Goal: Information Seeking & Learning: Learn about a topic

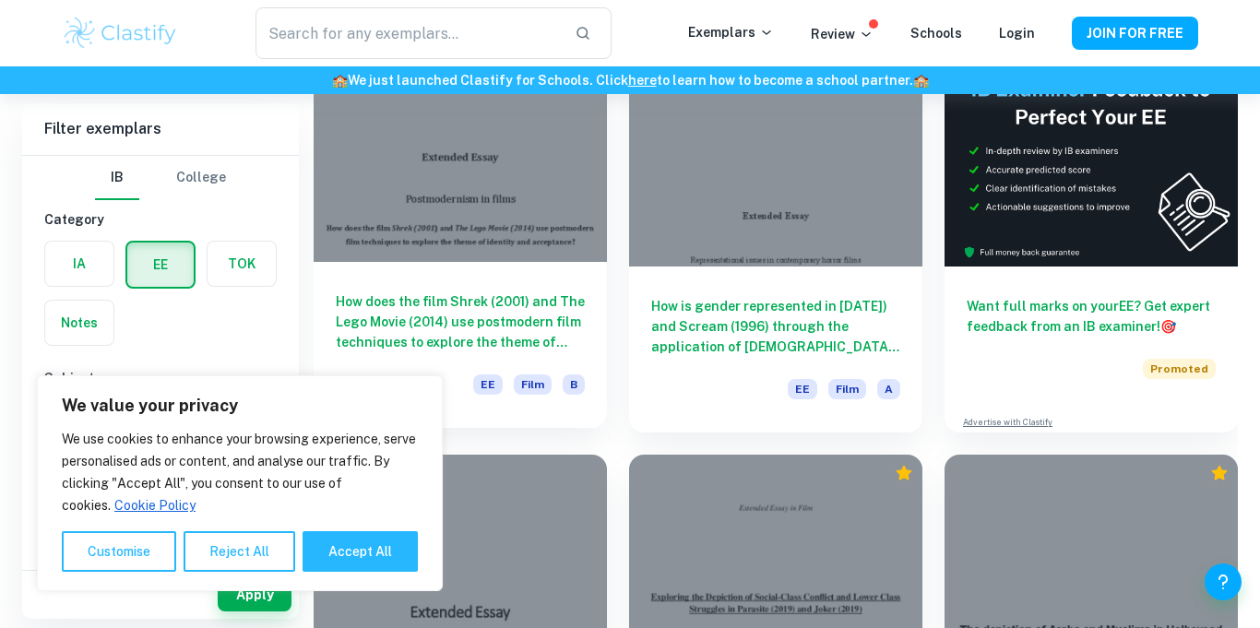
scroll to position [182, 0]
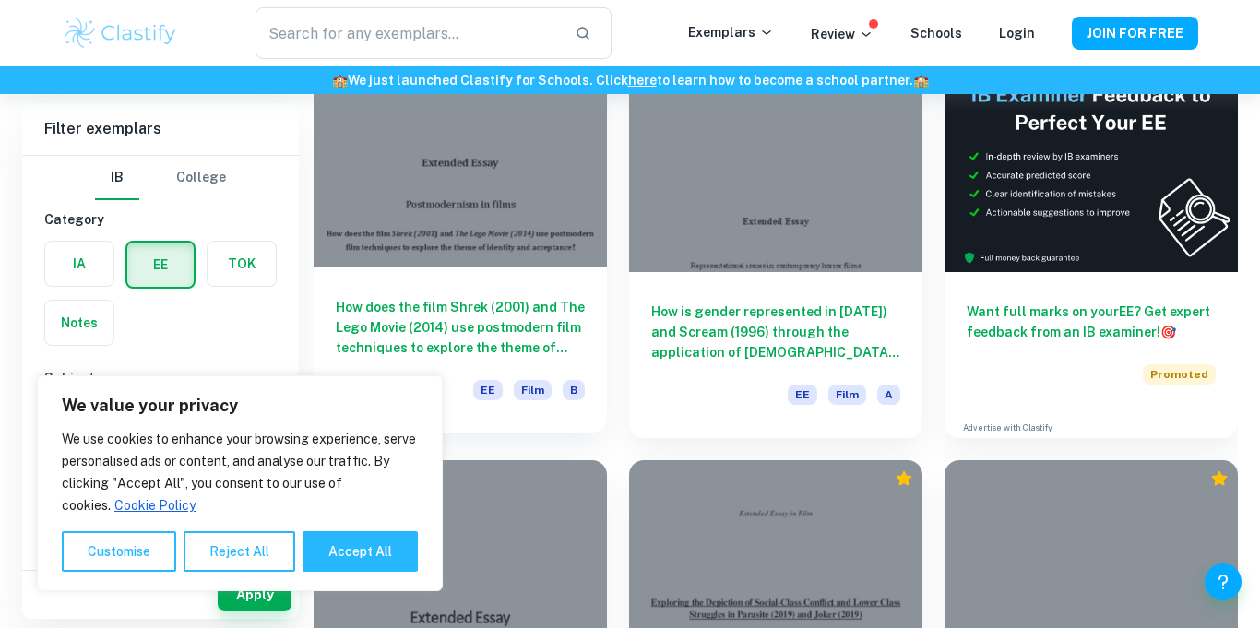
click at [473, 295] on div "How does the film Shrek (2001) and The Lego Movie (2014) use postmodern film te…" at bounding box center [460, 350] width 293 height 166
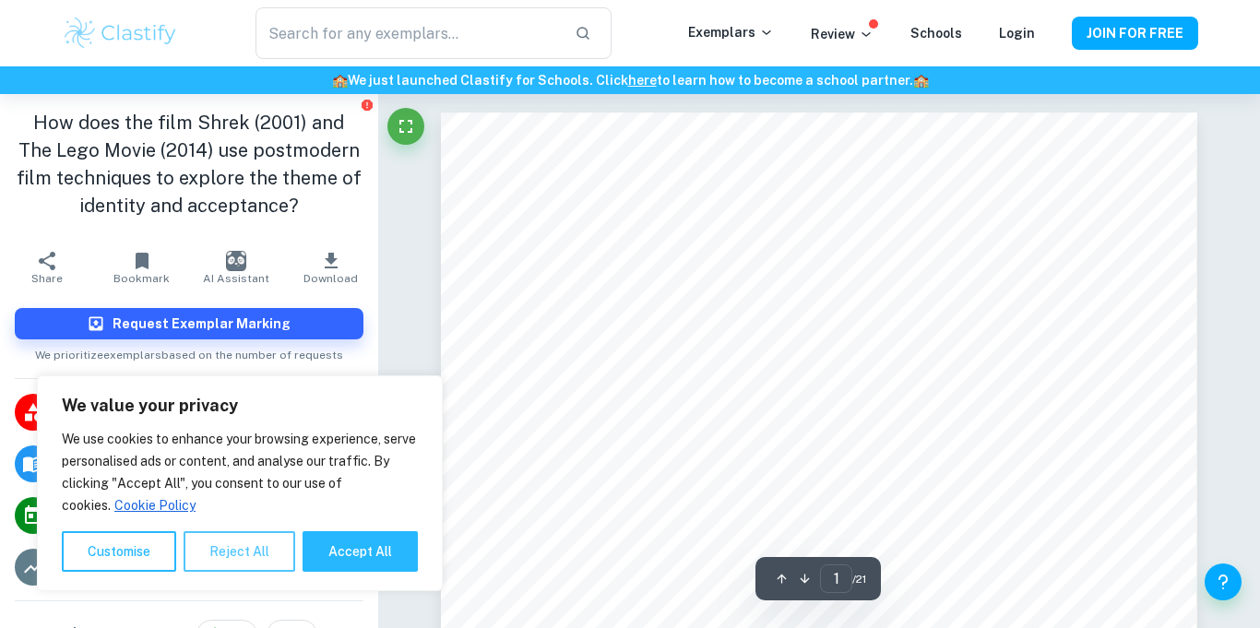
click at [245, 553] on button "Reject All" at bounding box center [240, 551] width 112 height 41
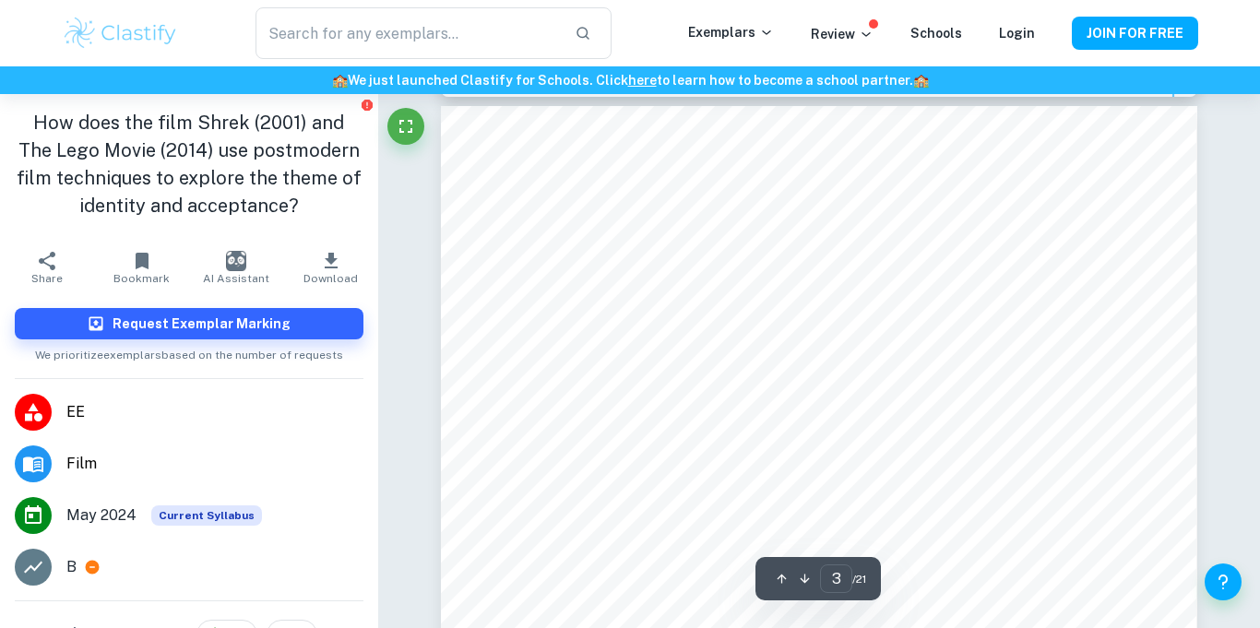
scroll to position [2225, 0]
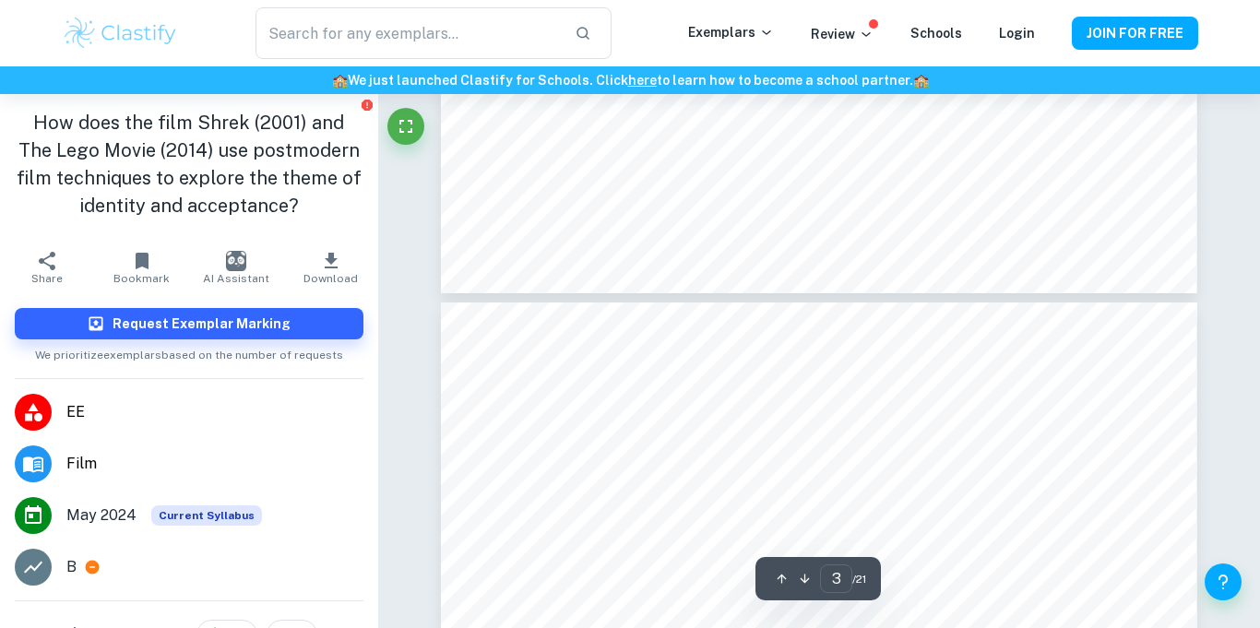
type input "4"
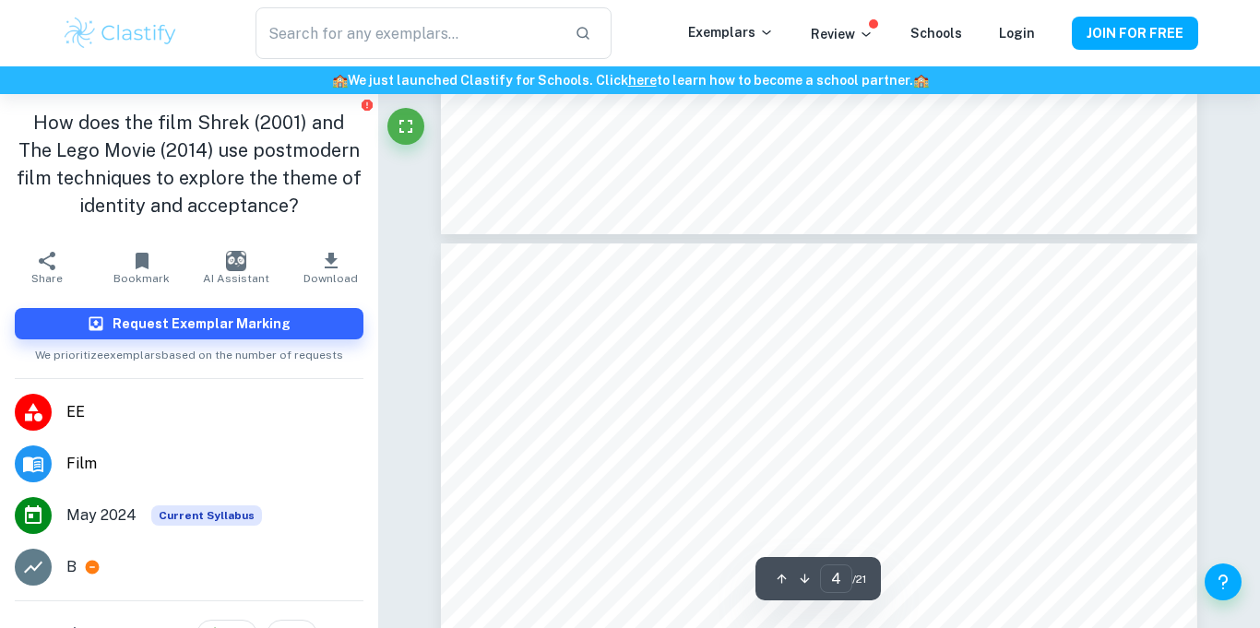
scroll to position [3067, 0]
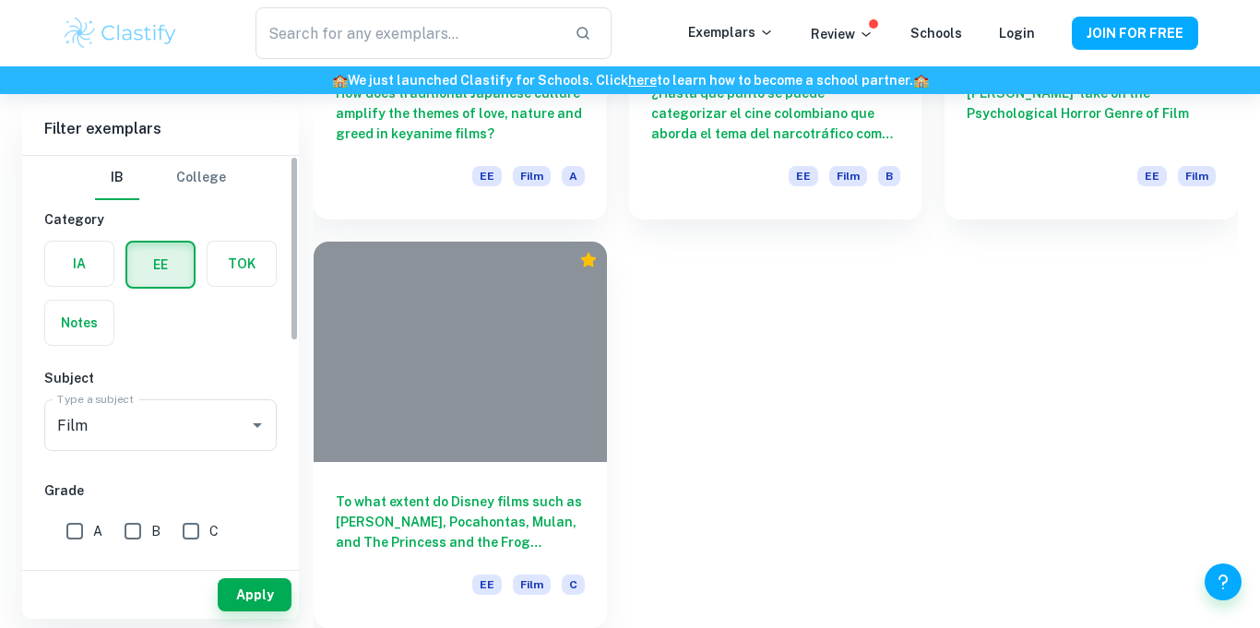
scroll to position [182, 0]
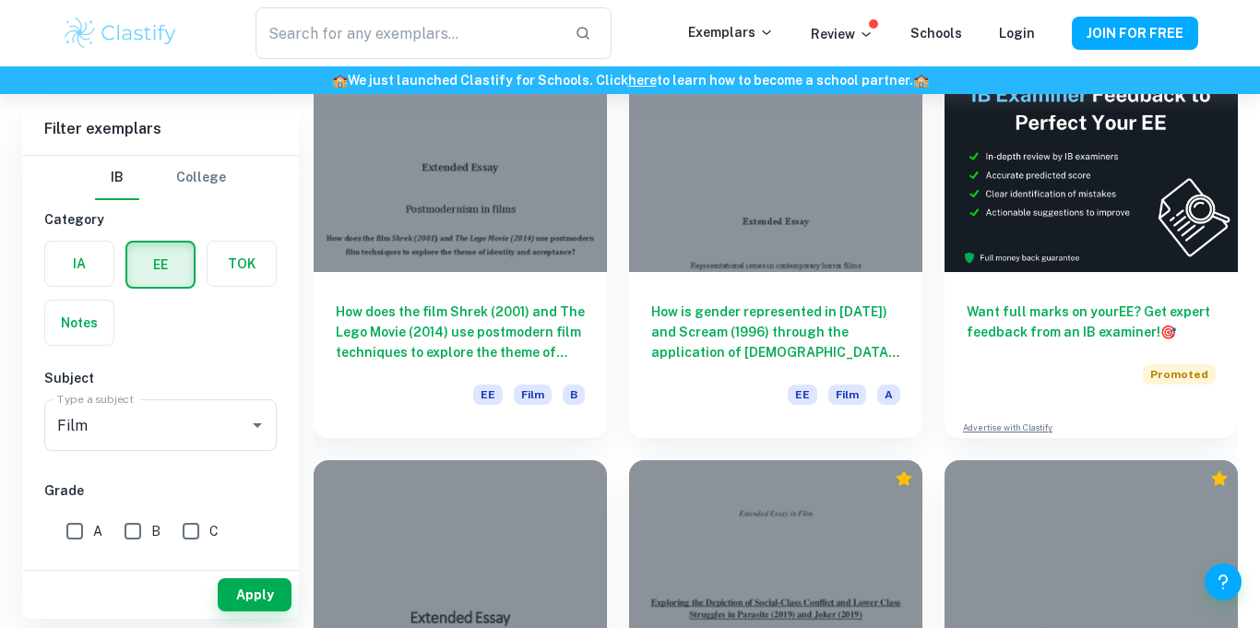
click at [89, 529] on input "A" at bounding box center [74, 531] width 37 height 37
checkbox input "true"
click at [235, 597] on button "Apply" at bounding box center [255, 594] width 74 height 33
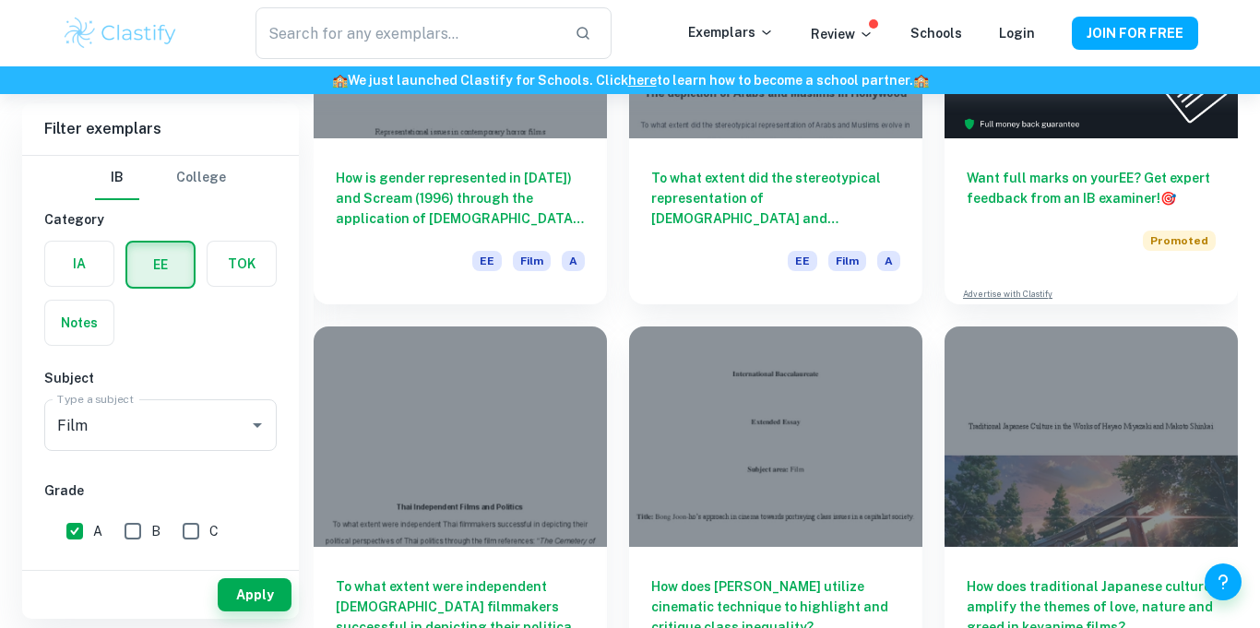
scroll to position [314, 0]
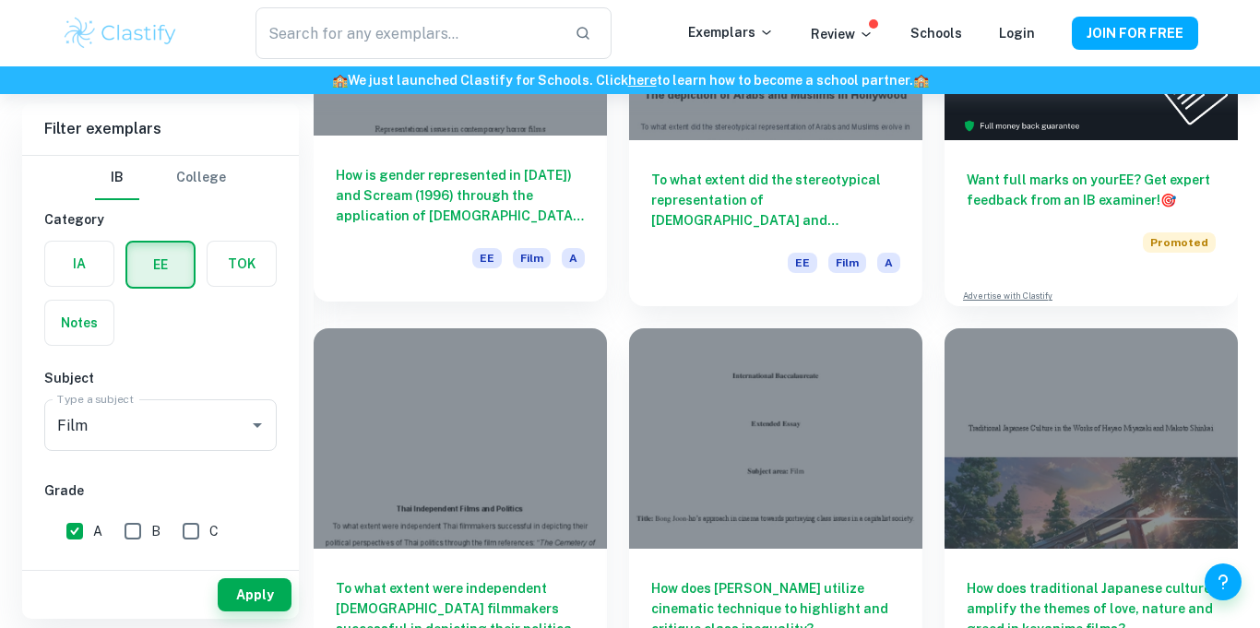
click at [451, 192] on h6 "How is gender represented in [DATE]) and Scream (1996) through the application …" at bounding box center [460, 195] width 249 height 61
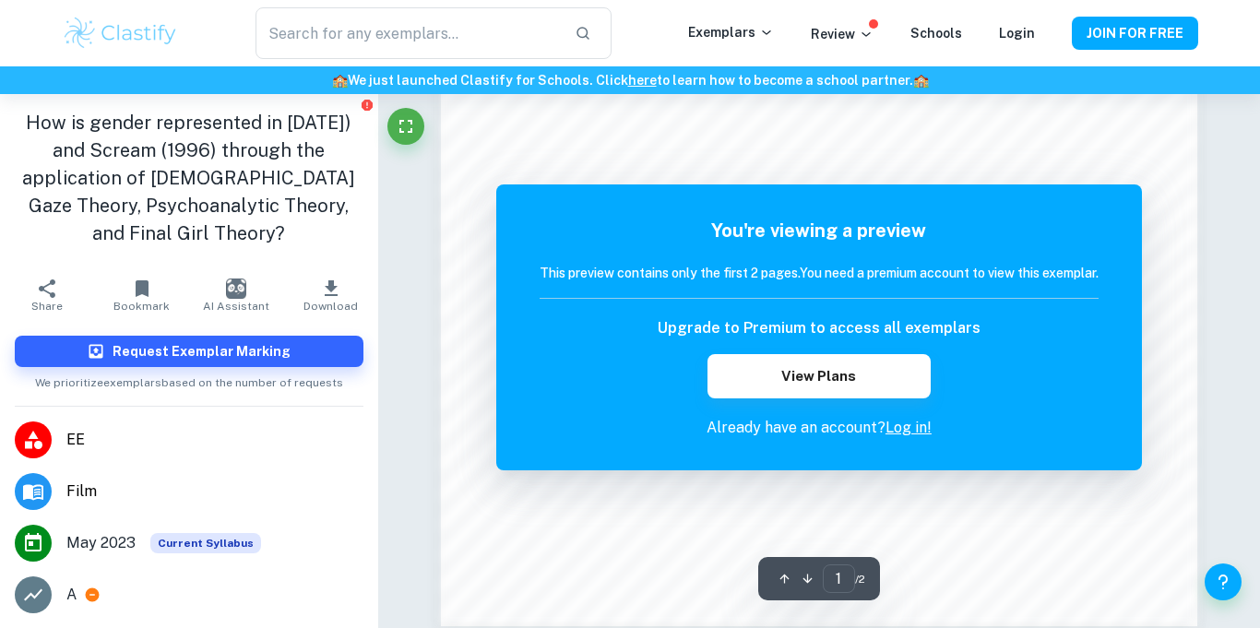
scroll to position [1755, 0]
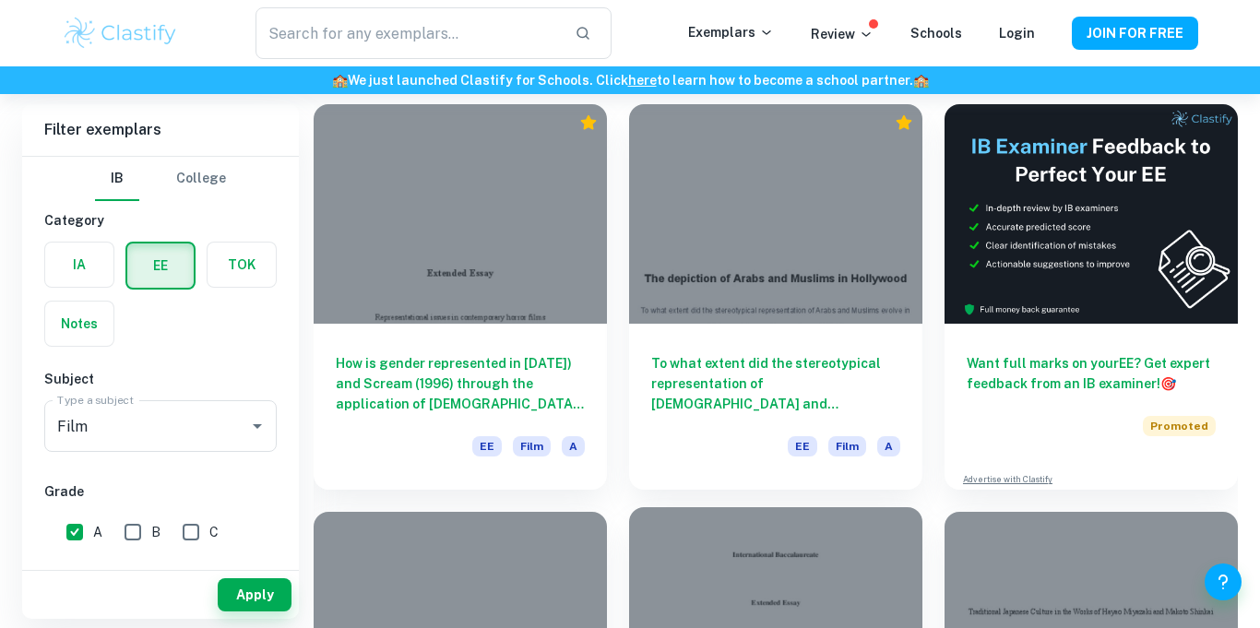
scroll to position [125, 0]
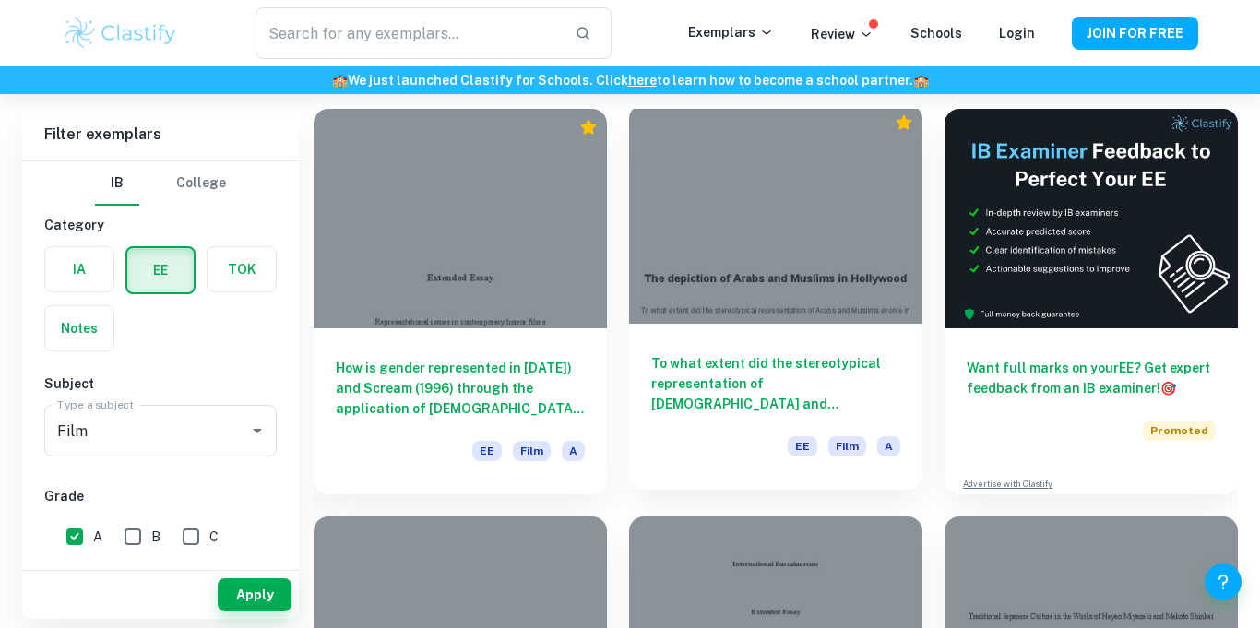
click at [812, 387] on h6 "To what extent did the stereotypical representation of [DEMOGRAPHIC_DATA] and […" at bounding box center [775, 383] width 249 height 61
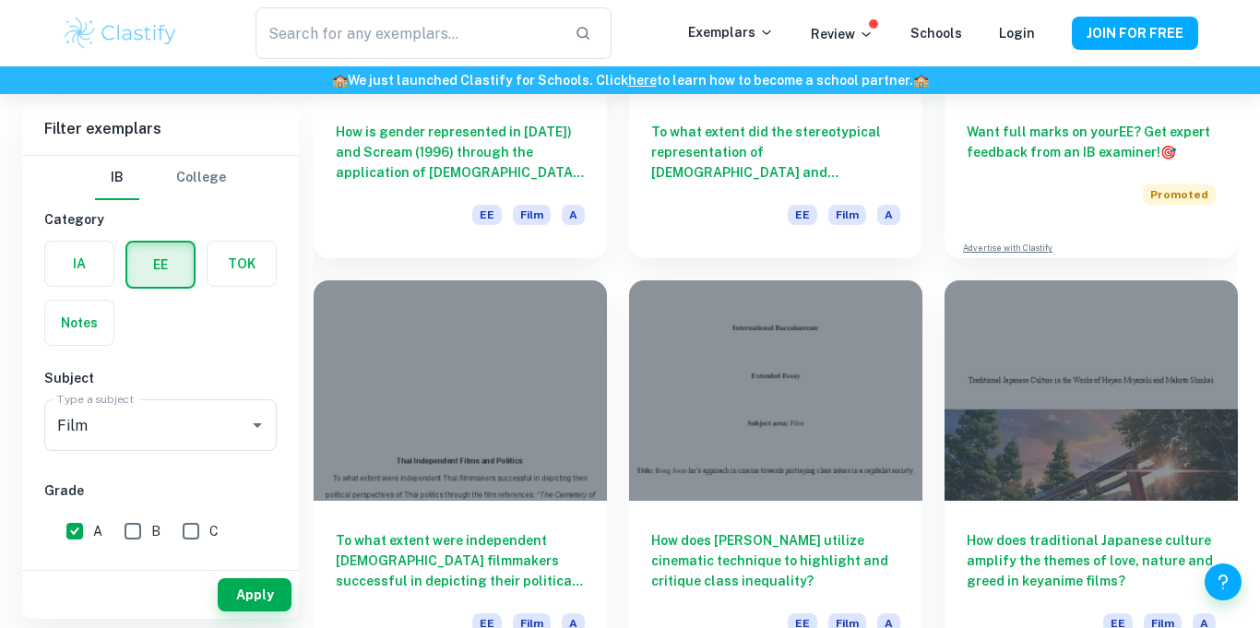
scroll to position [372, 0]
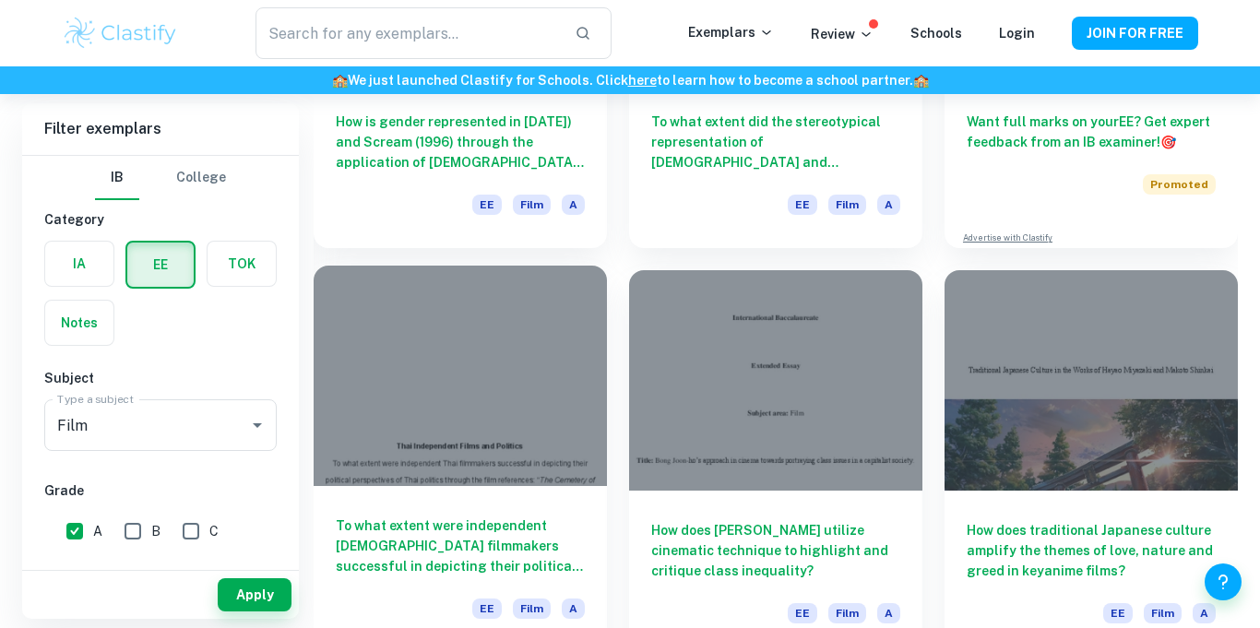
click at [489, 343] on div at bounding box center [460, 376] width 293 height 220
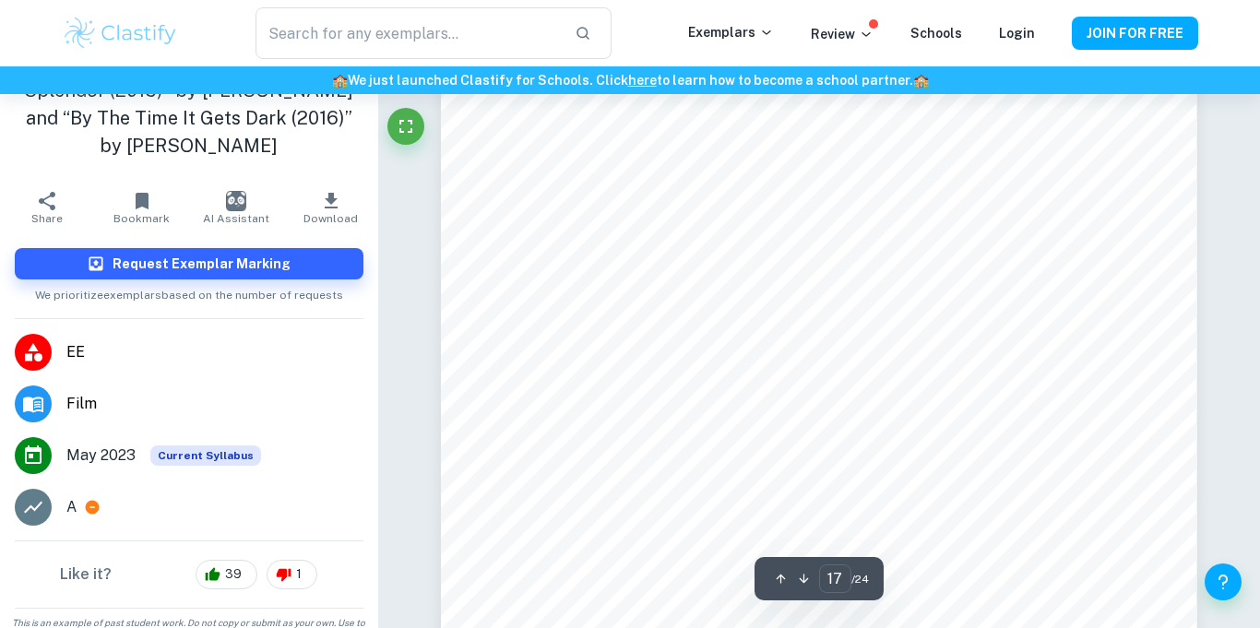
scroll to position [17932, 0]
type input "18"
